Goal: Information Seeking & Learning: Learn about a topic

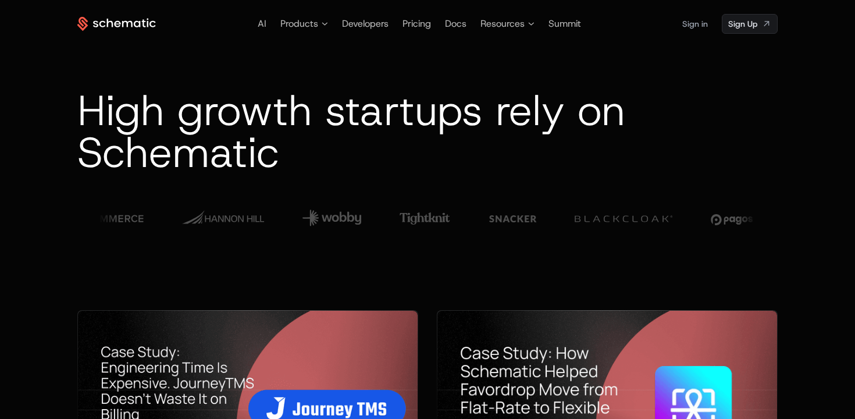
click at [364, 116] on span "High growth startups rely on Schematic" at bounding box center [351, 132] width 548 height 98
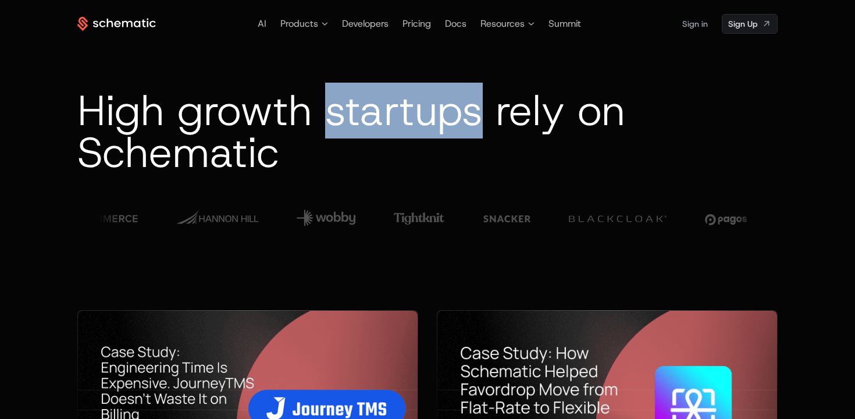
click at [364, 116] on span "High growth startups rely on Schematic" at bounding box center [351, 132] width 548 height 98
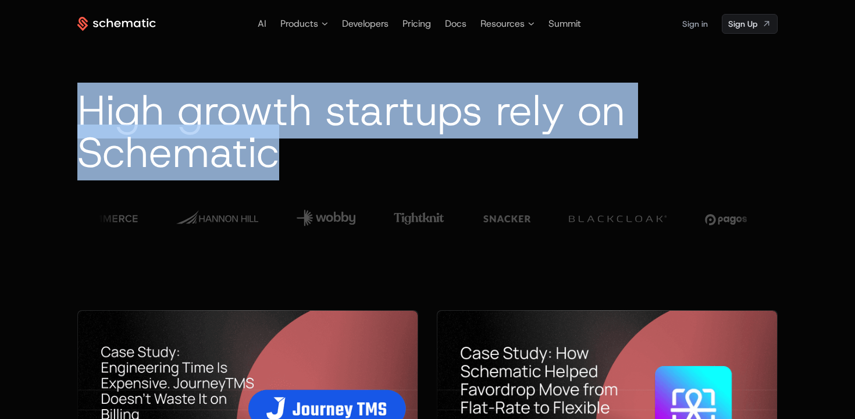
click at [364, 116] on span "High growth startups rely on Schematic" at bounding box center [351, 132] width 548 height 98
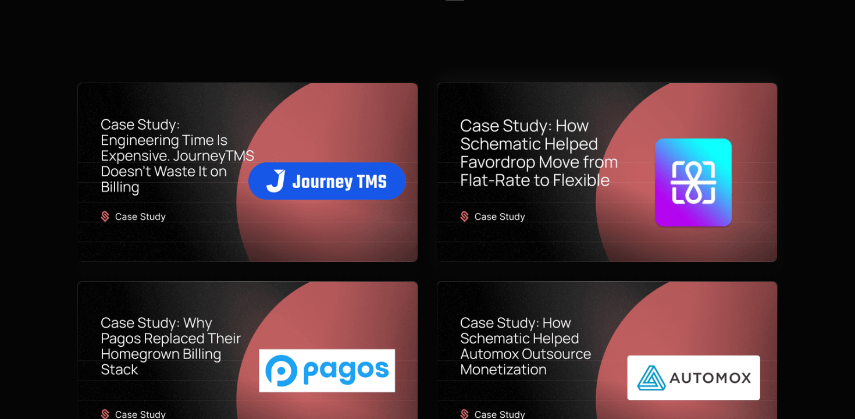
click at [690, 184] on img at bounding box center [607, 172] width 340 height 179
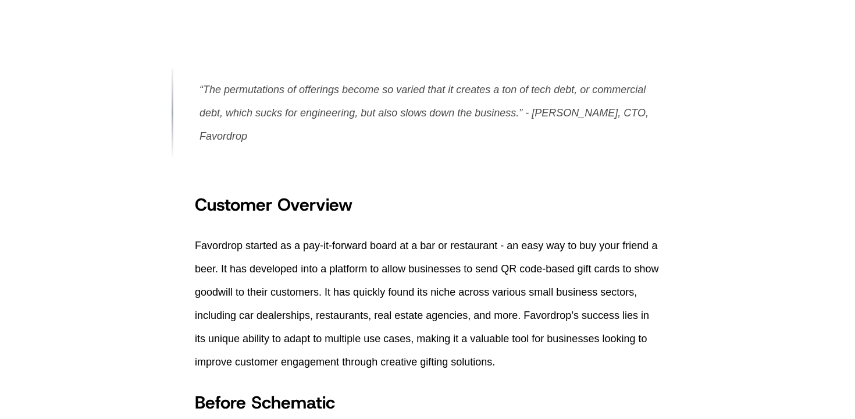
scroll to position [269, 0]
click at [419, 253] on p "Favordrop started as a pay-it-forward board at a bar or restaurant - an easy wa…" at bounding box center [427, 303] width 465 height 140
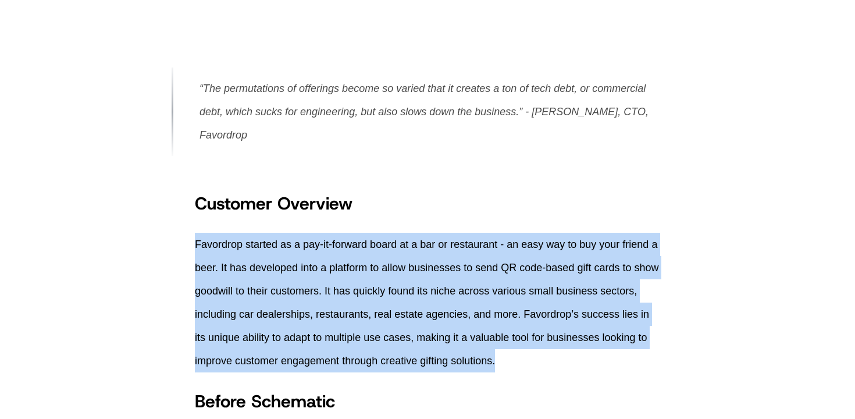
click at [419, 253] on p "Favordrop started as a pay-it-forward board at a bar or restaurant - an easy wa…" at bounding box center [427, 303] width 465 height 140
click at [440, 313] on p "Favordrop started as a pay-it-forward board at a bar or restaurant - an easy wa…" at bounding box center [427, 303] width 465 height 140
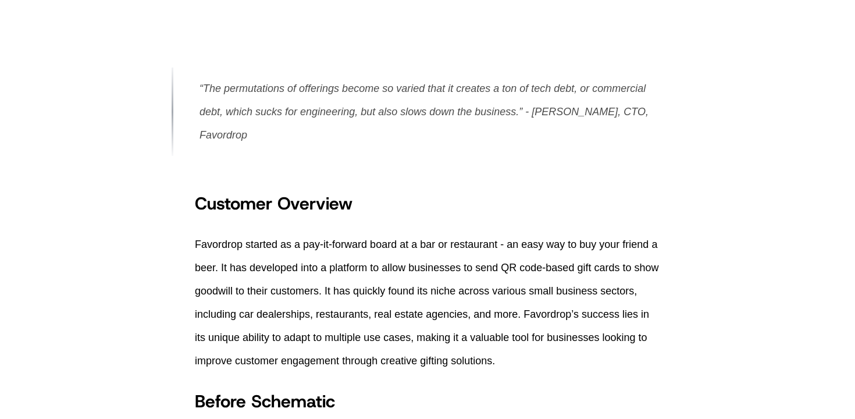
click at [440, 313] on p "Favordrop started as a pay-it-forward board at a bar or restaurant - an easy wa…" at bounding box center [427, 303] width 465 height 140
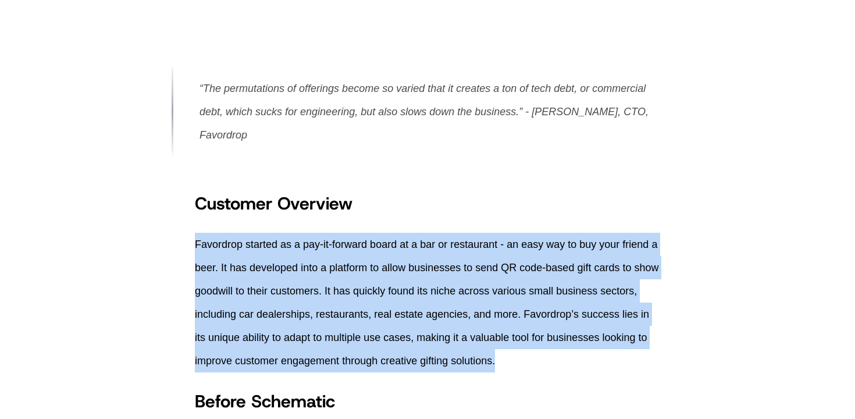
click at [440, 313] on p "Favordrop started as a pay-it-forward board at a bar or restaurant - an easy wa…" at bounding box center [427, 303] width 465 height 140
click at [436, 305] on p "Favordrop started as a pay-it-forward board at a bar or restaurant - an easy wa…" at bounding box center [427, 303] width 465 height 140
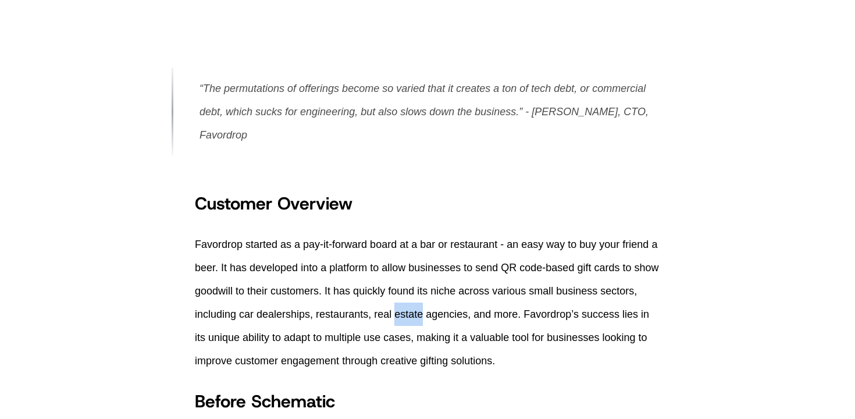
click at [436, 305] on p "Favordrop started as a pay-it-forward board at a bar or restaurant - an easy wa…" at bounding box center [427, 303] width 465 height 140
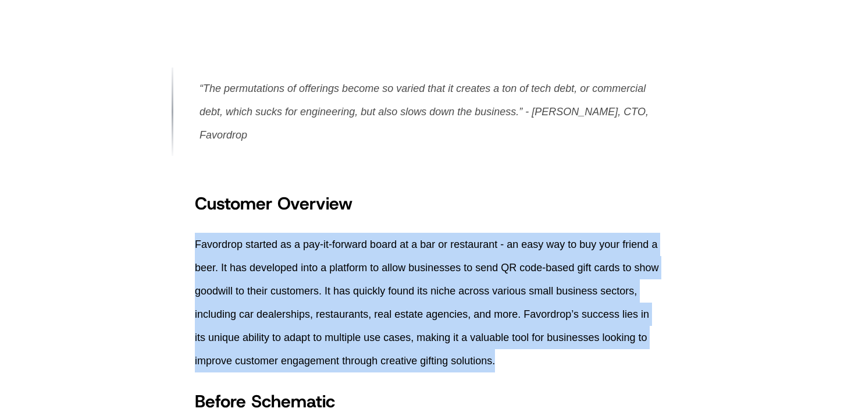
click at [436, 305] on p "Favordrop started as a pay-it-forward board at a bar or restaurant - an easy wa…" at bounding box center [427, 303] width 465 height 140
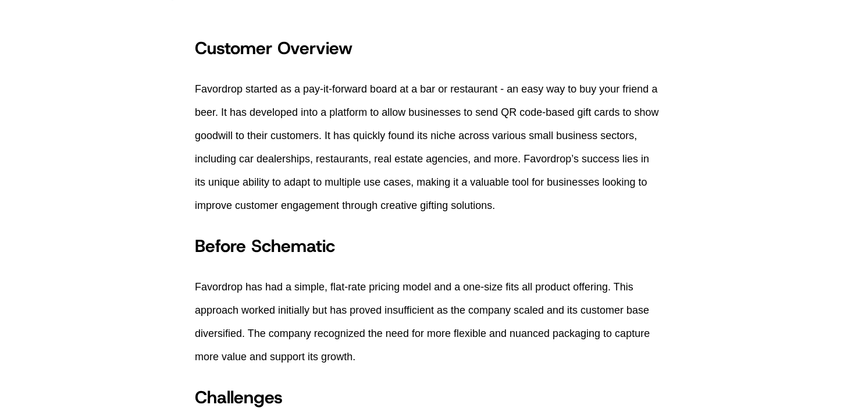
scroll to position [456, 0]
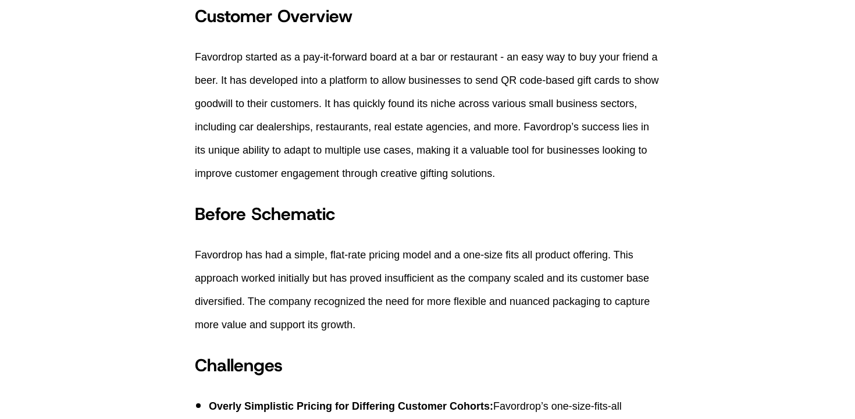
click at [501, 126] on p "Favordrop started as a pay-it-forward board at a bar or restaurant - an easy wa…" at bounding box center [427, 115] width 465 height 140
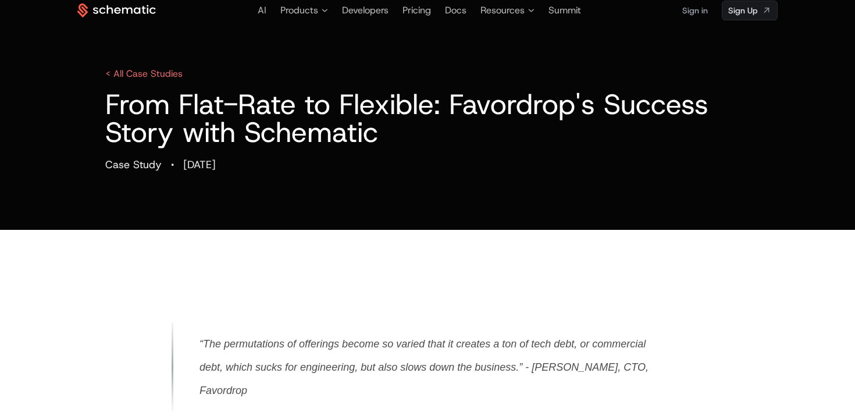
scroll to position [0, 0]
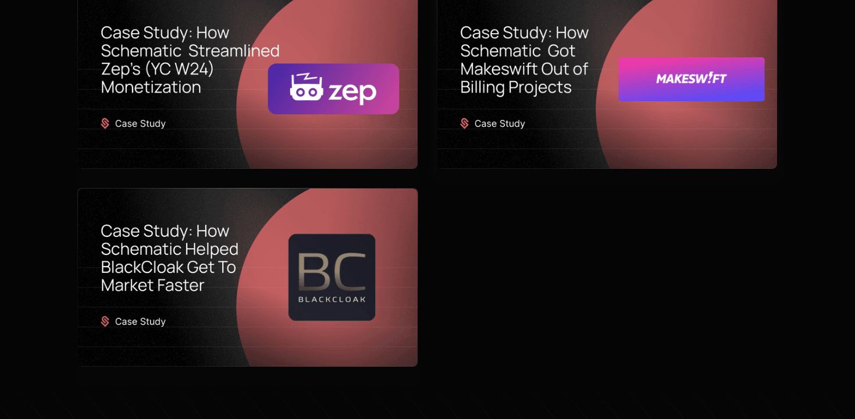
scroll to position [717, 0]
